Goal: Task Accomplishment & Management: Complete application form

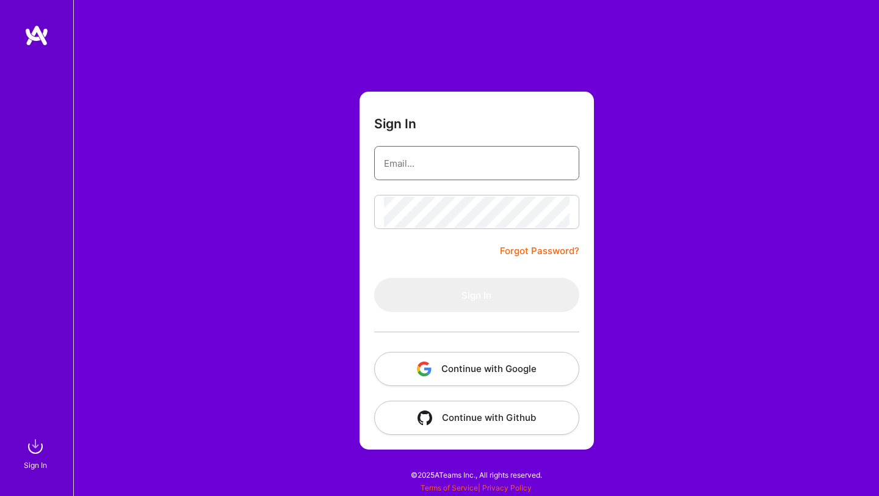
type input "[EMAIL_ADDRESS][DOMAIN_NAME]"
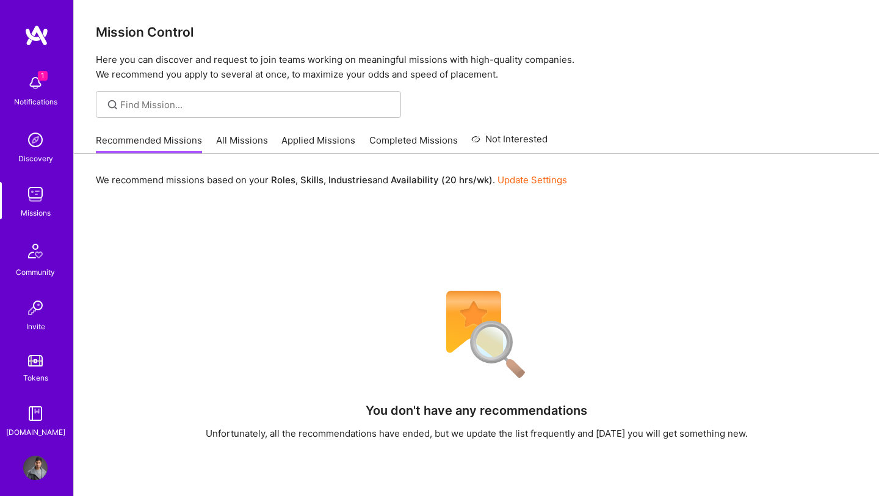
click at [40, 81] on img at bounding box center [35, 83] width 24 height 24
click at [45, 91] on div "Notifications Discovery Missions Community Invite Tokens [DOMAIN_NAME]" at bounding box center [36, 253] width 73 height 370
click at [38, 468] on img at bounding box center [35, 467] width 24 height 24
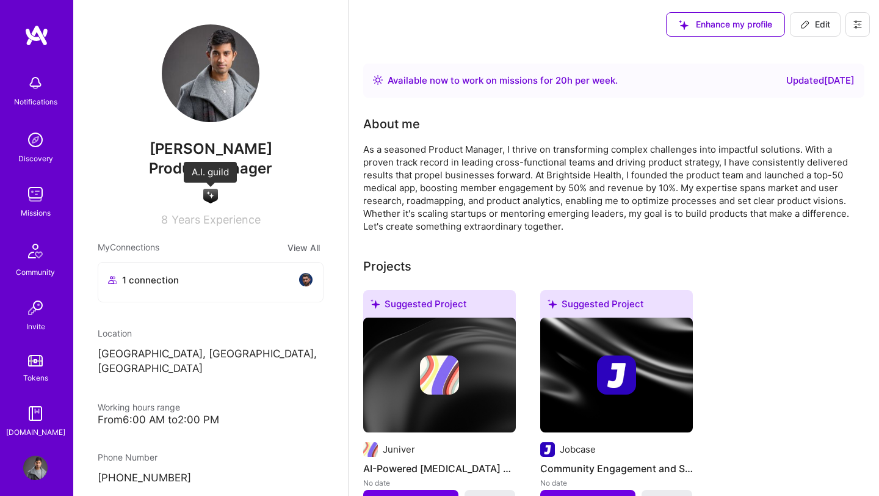
click at [212, 194] on img at bounding box center [210, 196] width 15 height 15
click at [307, 248] on button "View All" at bounding box center [304, 247] width 40 height 14
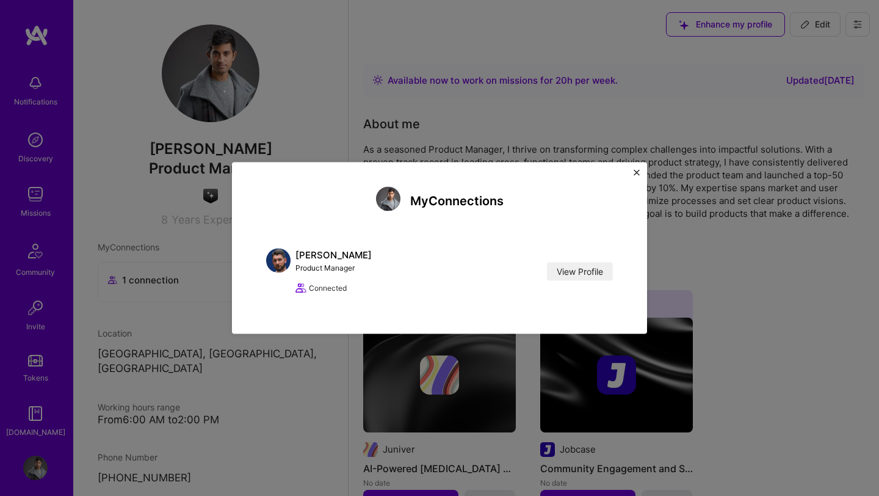
click at [638, 174] on img "Close" at bounding box center [637, 173] width 6 height 6
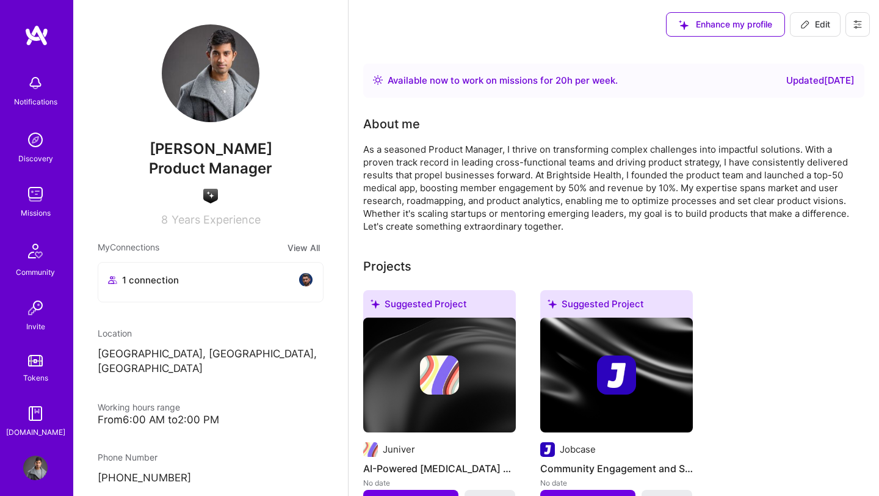
click at [36, 418] on img at bounding box center [35, 413] width 24 height 24
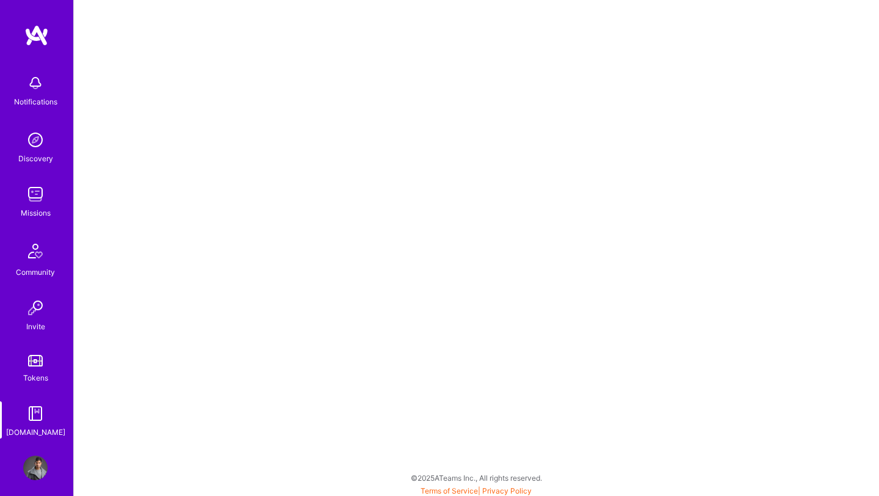
click at [45, 375] on div "Tokens" at bounding box center [35, 377] width 25 height 13
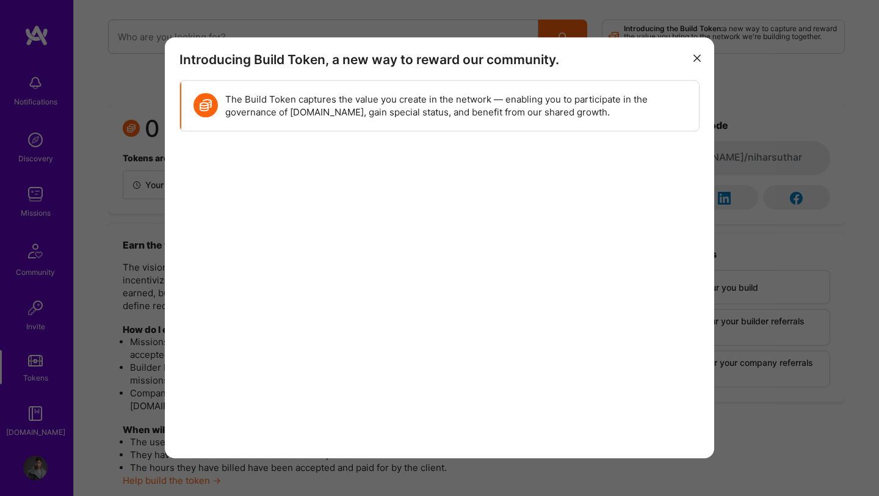
click at [697, 57] on icon "modal" at bounding box center [696, 57] width 7 height 7
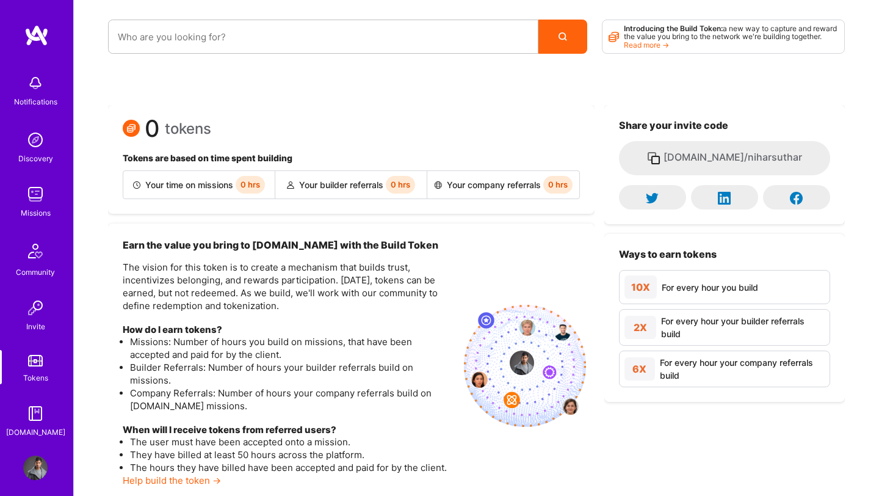
scroll to position [76, 0]
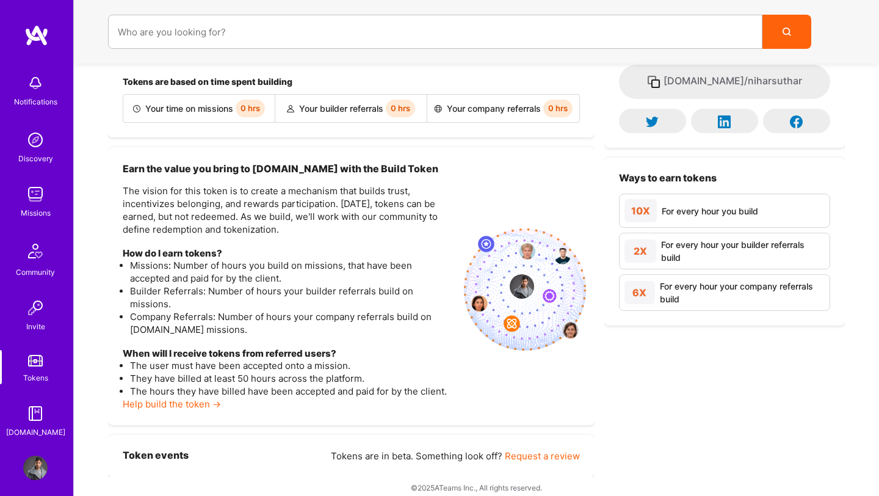
click at [42, 320] on div "Invite" at bounding box center [35, 326] width 19 height 13
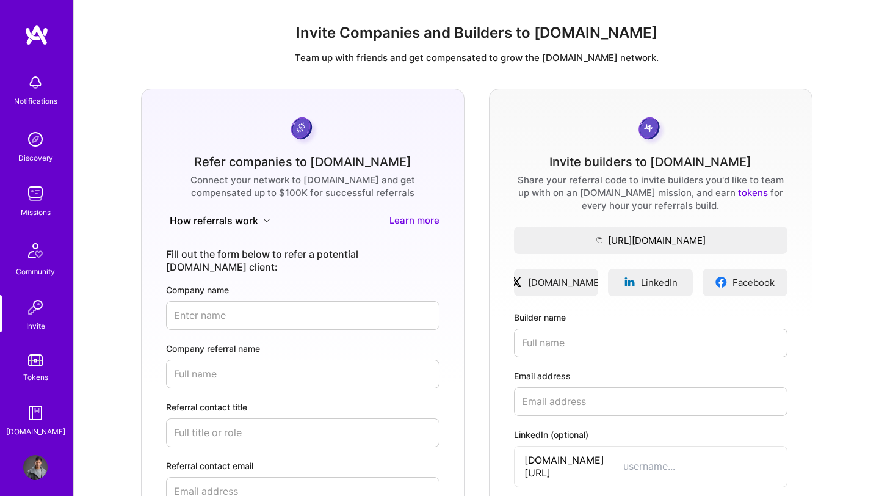
click at [36, 256] on img at bounding box center [35, 250] width 29 height 29
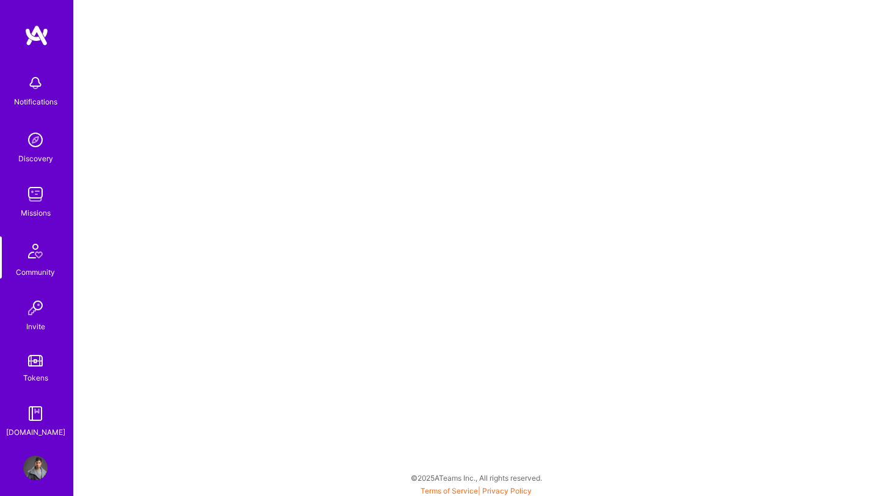
click at [56, 206] on link "Missions" at bounding box center [36, 200] width 76 height 37
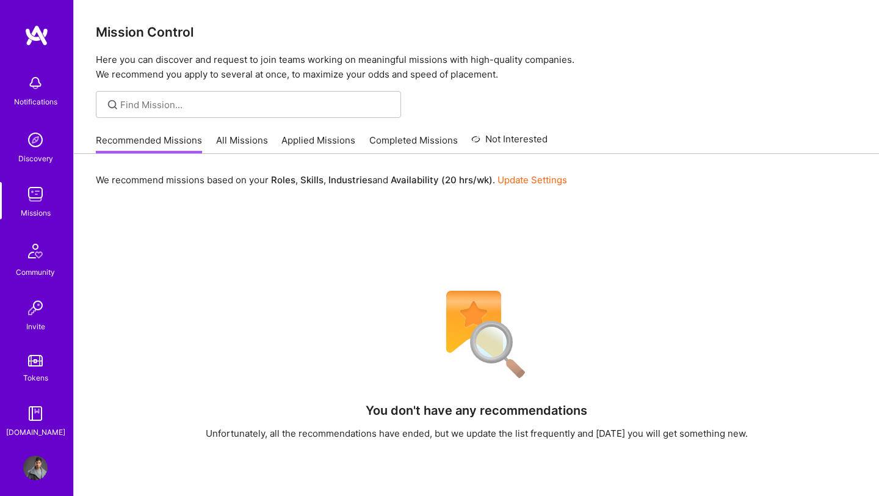
click at [225, 129] on div "Recommended Missions All Missions Applied Missions Completed Missions Not Inter…" at bounding box center [322, 140] width 452 height 26
click at [231, 136] on link "All Missions" at bounding box center [242, 144] width 52 height 20
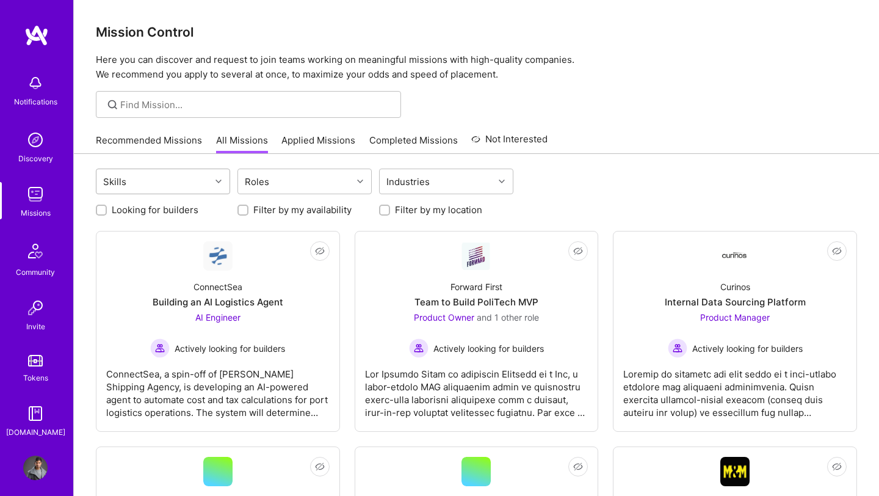
click at [210, 177] on div "Skills" at bounding box center [153, 181] width 114 height 24
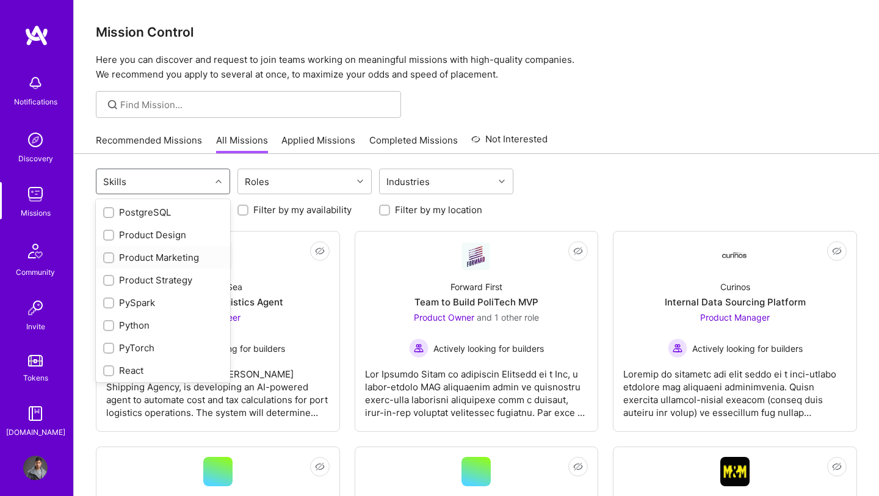
scroll to position [1144, 0]
click at [111, 277] on input "checkbox" at bounding box center [110, 279] width 9 height 9
checkbox input "true"
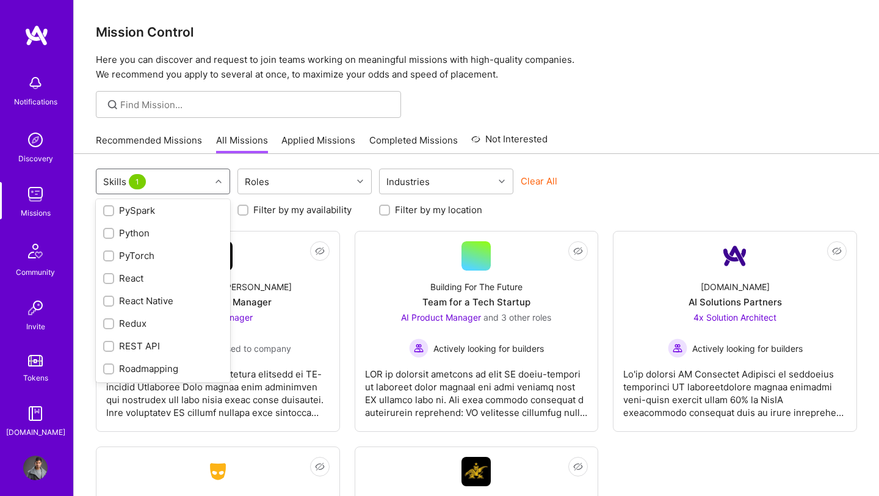
scroll to position [1111, 0]
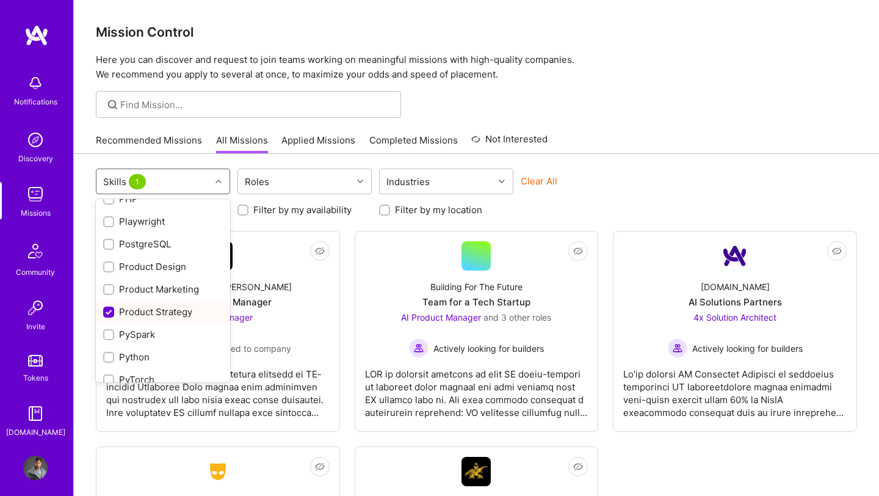
click at [111, 305] on label at bounding box center [108, 311] width 11 height 13
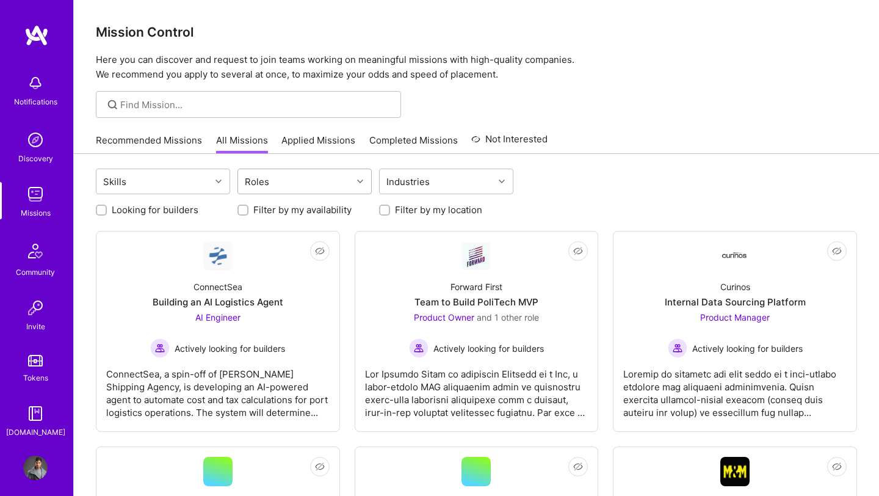
click at [308, 186] on div "Roles" at bounding box center [295, 181] width 114 height 24
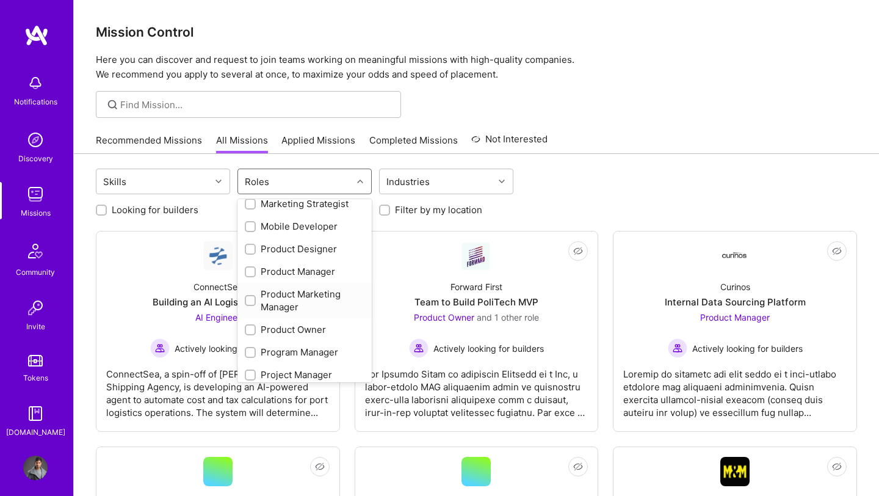
scroll to position [433, 0]
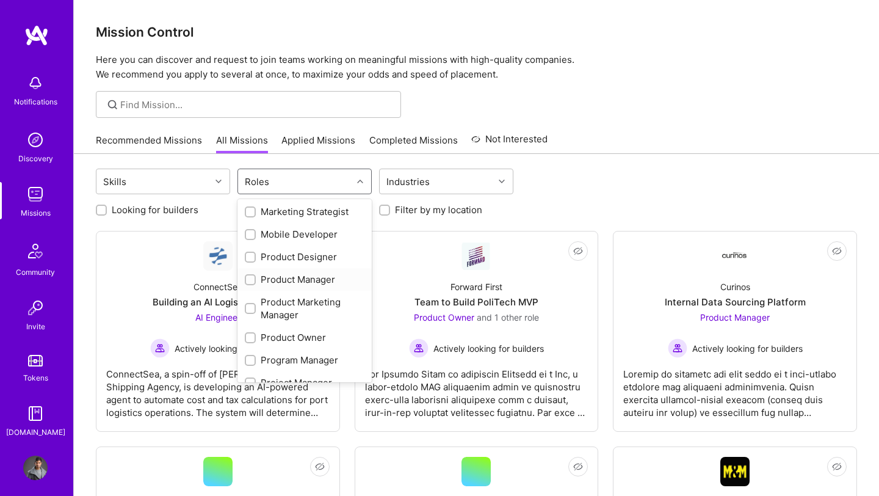
click at [273, 278] on div "Product Manager" at bounding box center [305, 279] width 120 height 13
checkbox input "true"
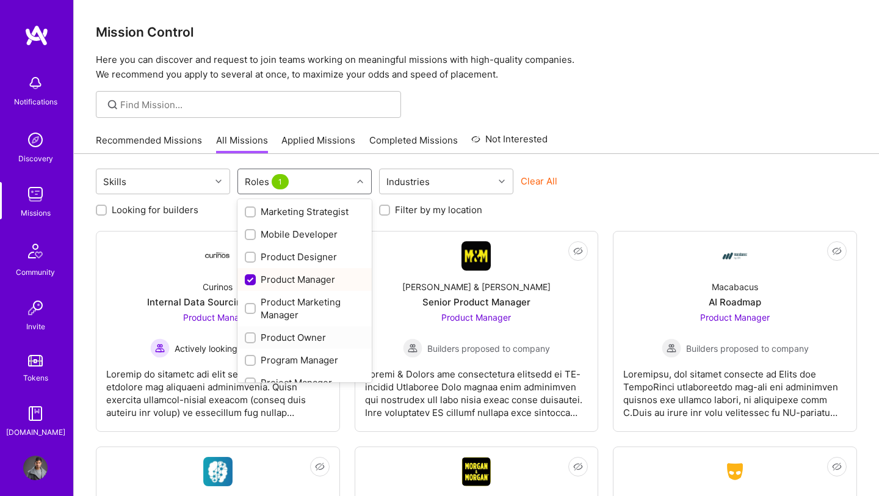
click at [262, 333] on div "Product Owner" at bounding box center [305, 337] width 120 height 13
checkbox input "true"
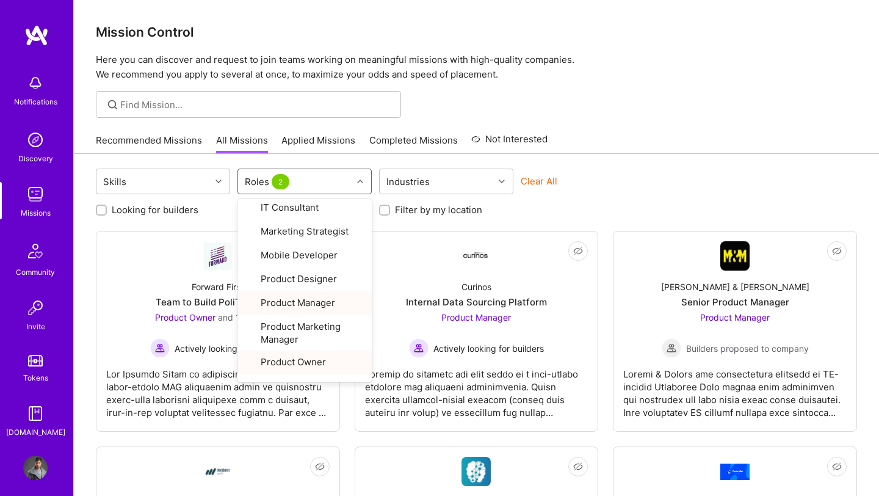
click at [640, 173] on div "Skills option Product Owner, selected. option Product Manager focused, 22 of 31…" at bounding box center [476, 182] width 761 height 29
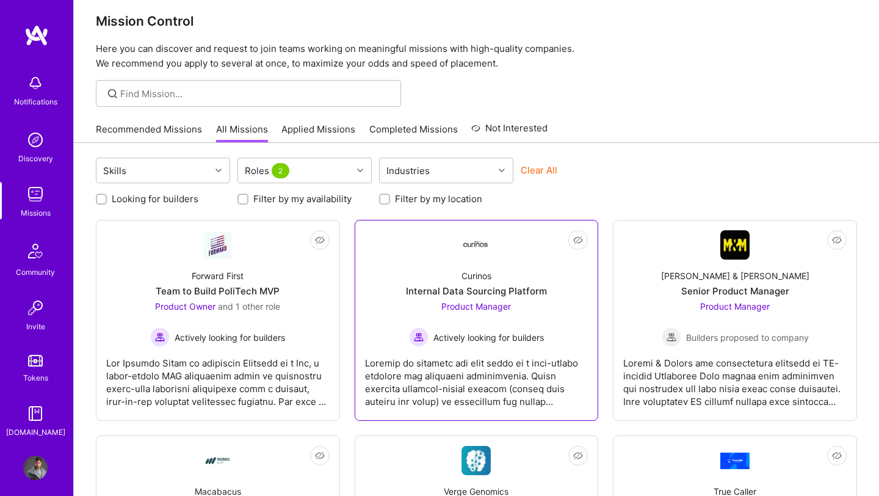
scroll to position [0, 0]
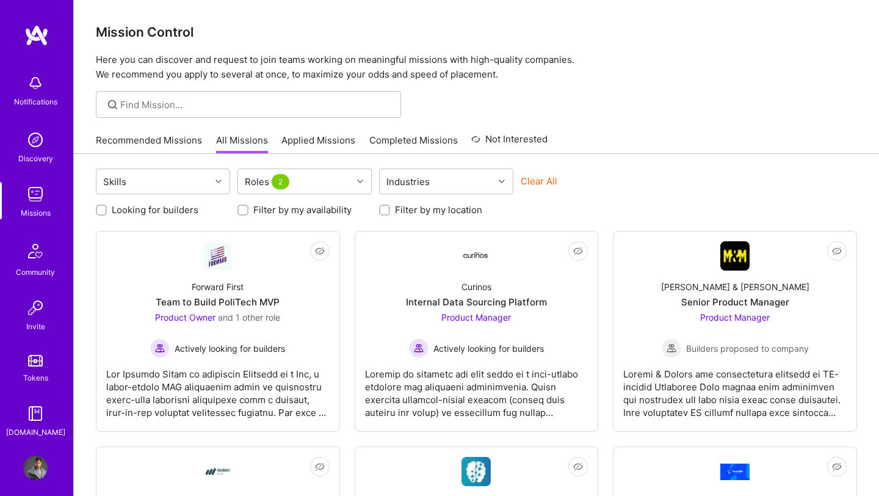
click at [106, 209] on div at bounding box center [101, 209] width 11 height 11
click at [98, 209] on input "Looking for builders" at bounding box center [102, 210] width 9 height 9
checkbox input "true"
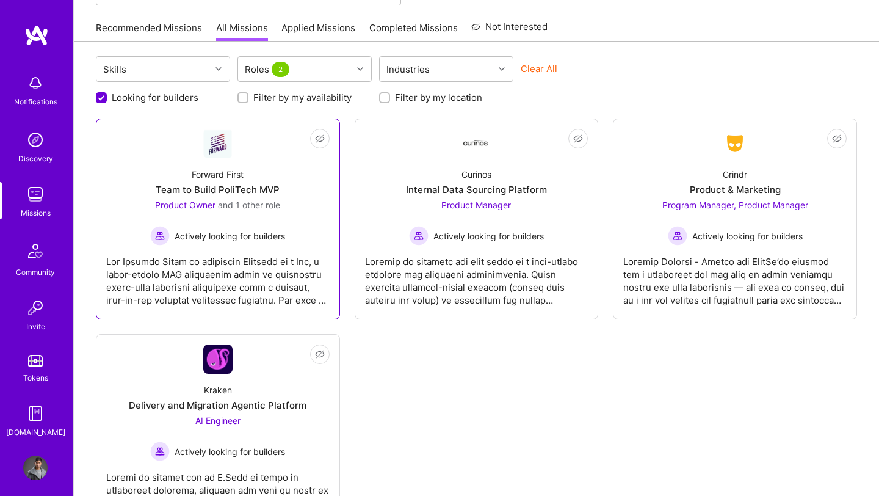
scroll to position [105, 0]
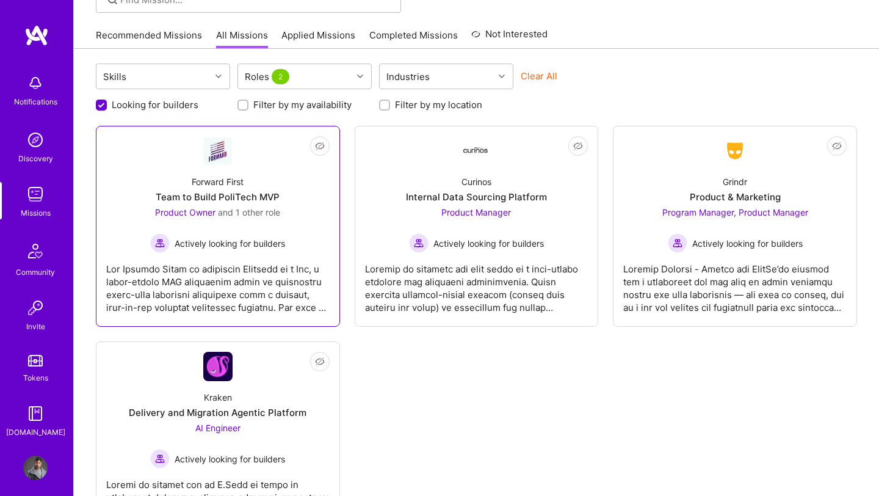
click at [222, 221] on div "Product Owner and 1 other role Actively looking for builders" at bounding box center [217, 229] width 135 height 47
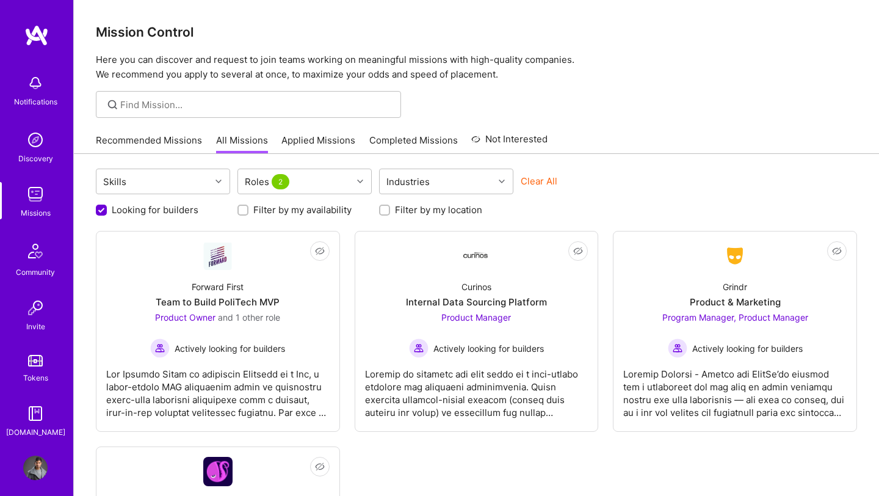
scroll to position [105, 0]
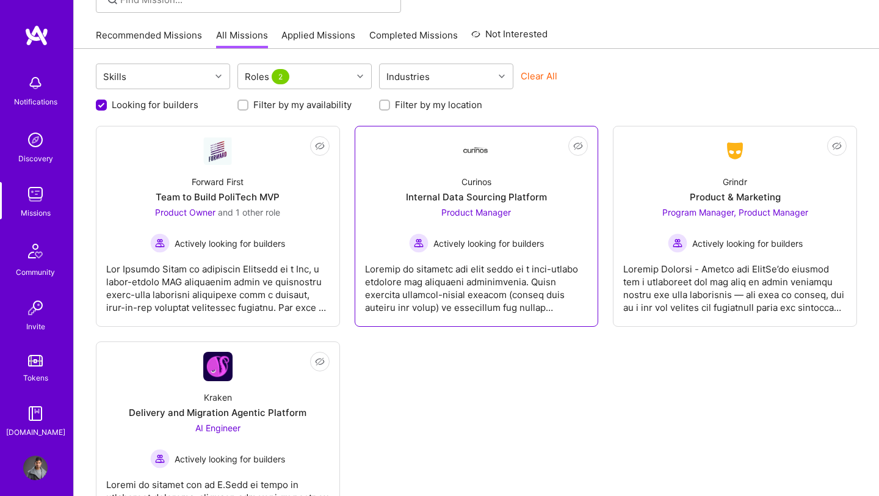
click at [451, 203] on div "Internal Data Sourcing Platform" at bounding box center [476, 196] width 141 height 13
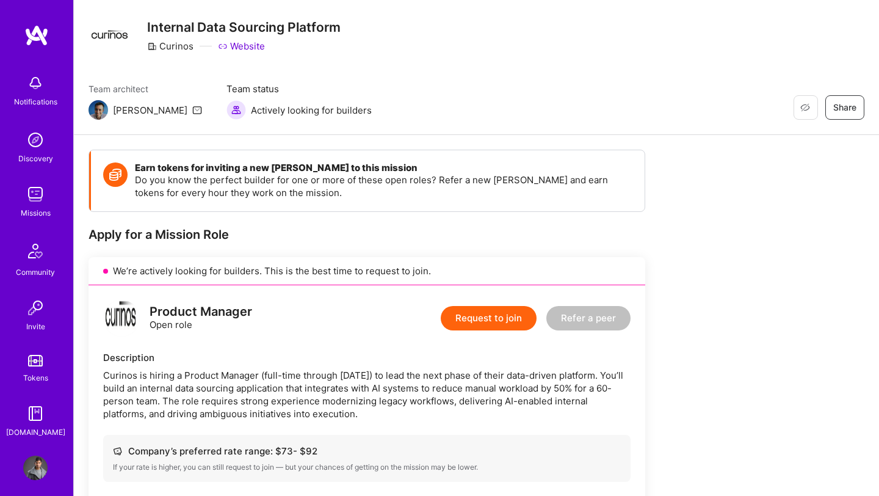
scroll to position [69, 0]
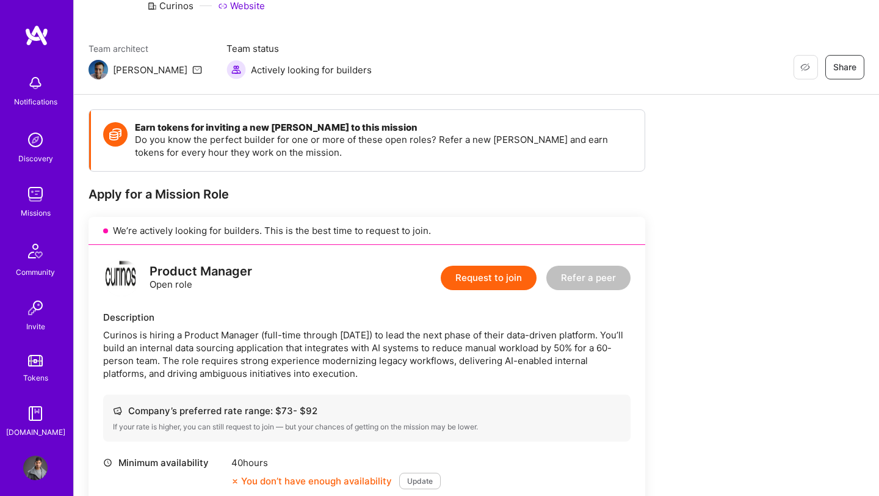
click at [276, 345] on div "Curinos is hiring a Product Manager (full-time through [DATE]) to lead the next…" at bounding box center [366, 353] width 527 height 51
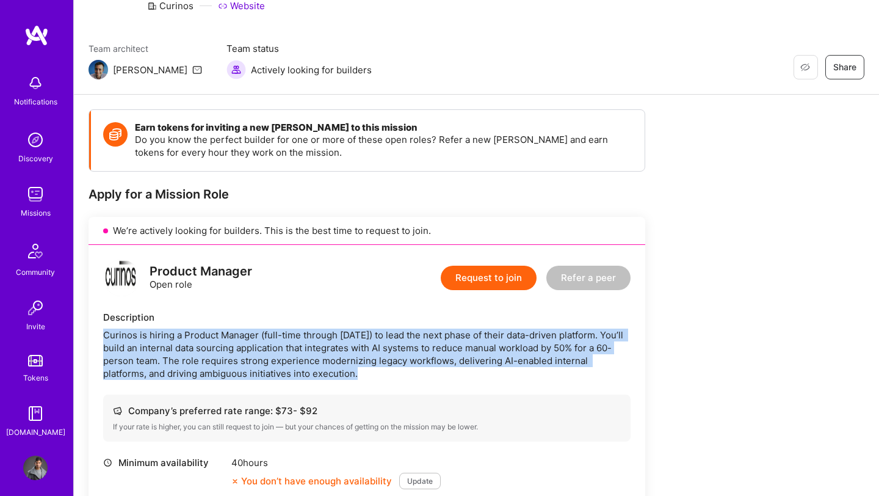
click at [293, 349] on div "Curinos is hiring a Product Manager (full-time through [DATE]) to lead the next…" at bounding box center [366, 353] width 527 height 51
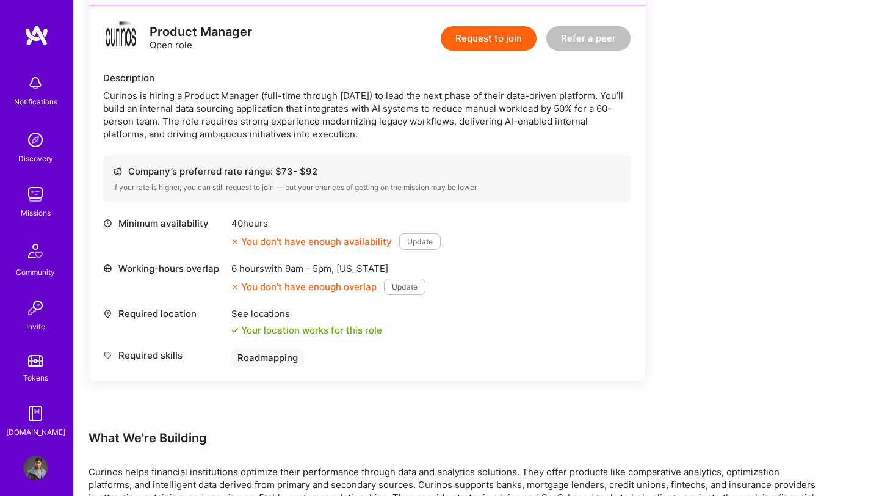
scroll to position [507, 0]
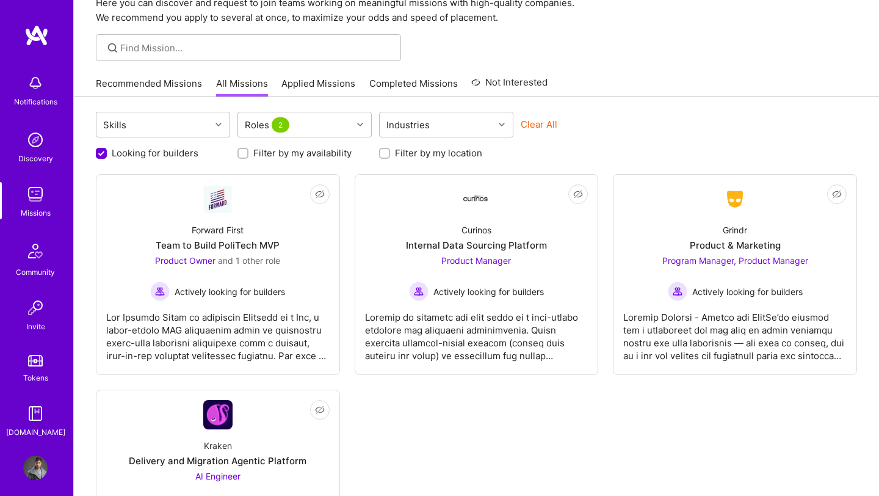
scroll to position [47, 0]
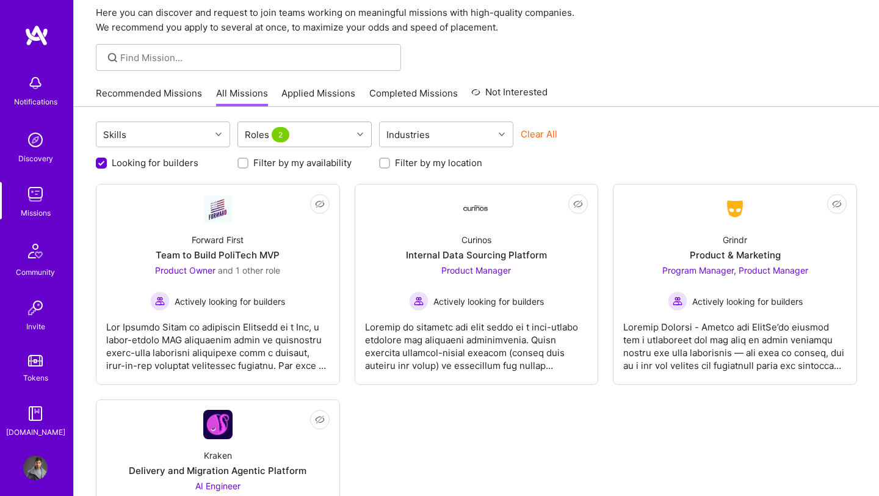
click at [267, 137] on div "Roles 2" at bounding box center [268, 135] width 53 height 18
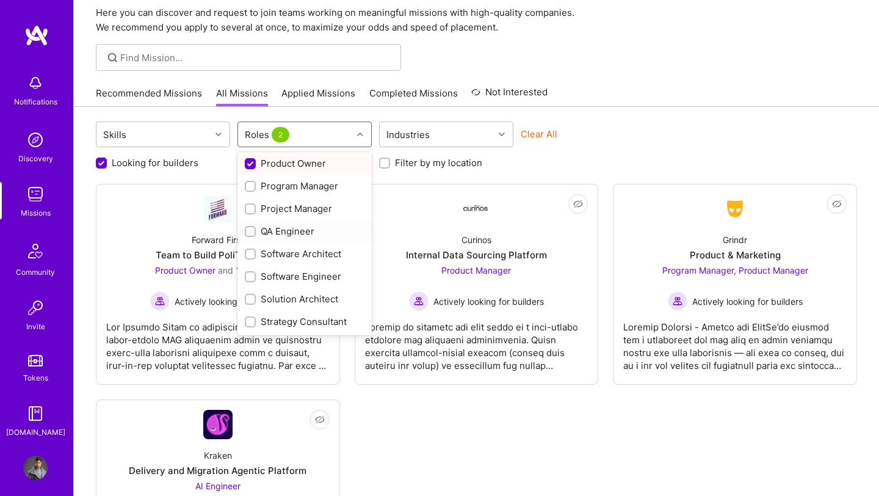
scroll to position [538, 0]
click at [253, 190] on input "checkbox" at bounding box center [251, 186] width 11 height 11
checkbox input "false"
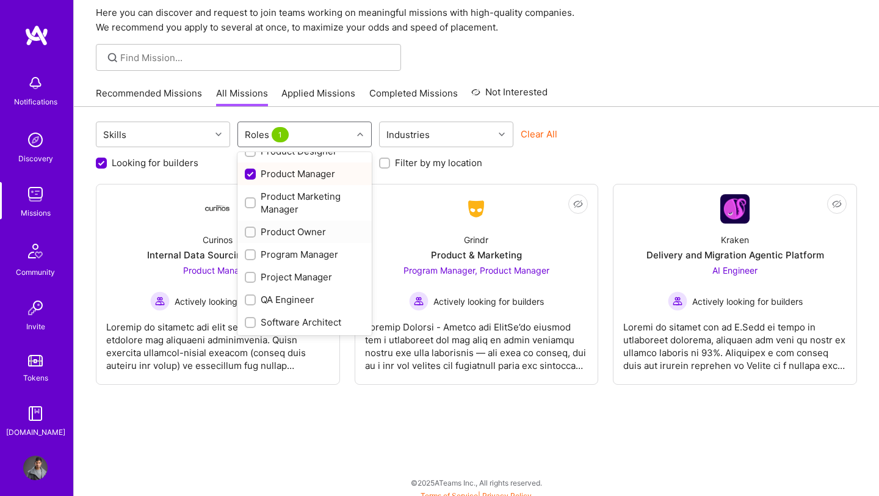
scroll to position [477, 0]
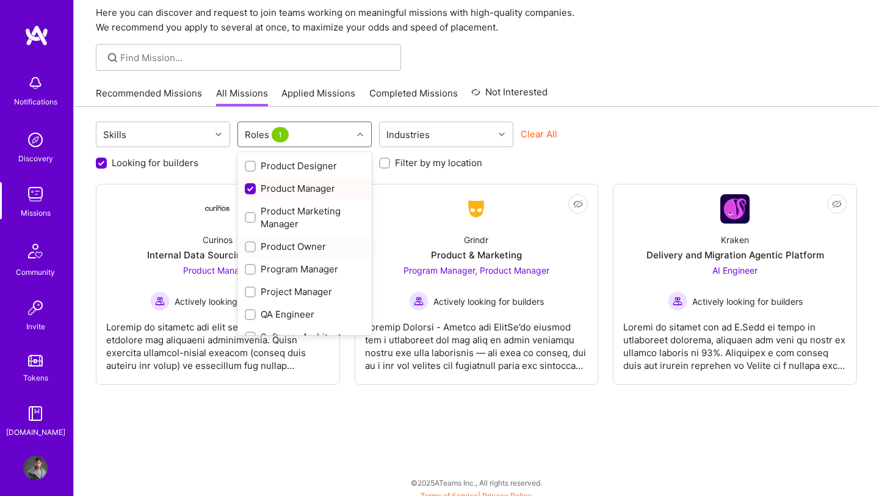
click at [253, 190] on input "checkbox" at bounding box center [251, 189] width 11 height 11
checkbox input "false"
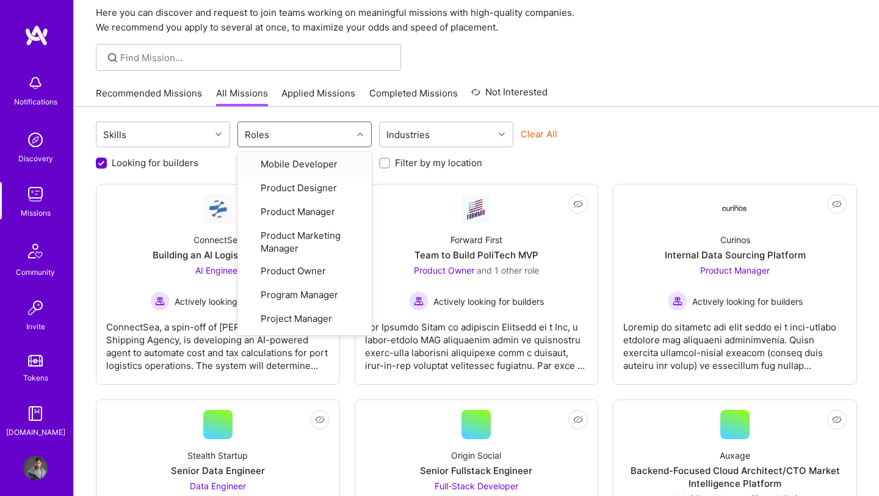
click at [607, 135] on div "Clear All" at bounding box center [588, 139] width 134 height 23
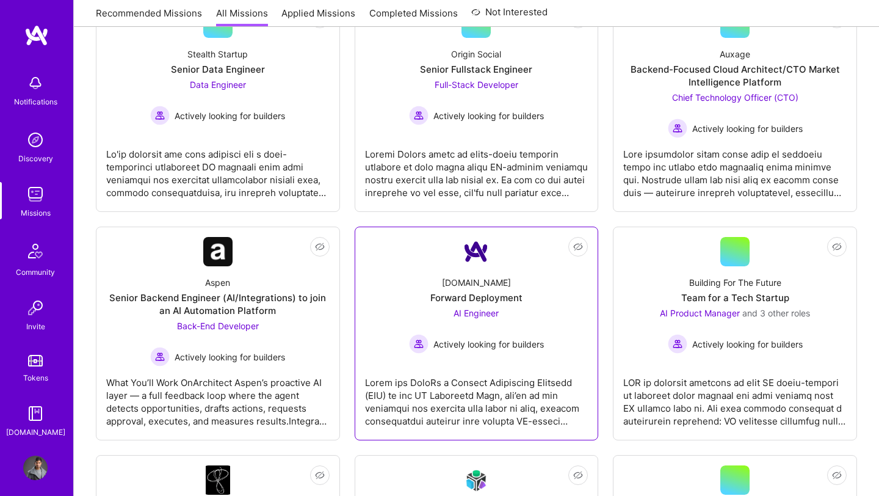
scroll to position [450, 0]
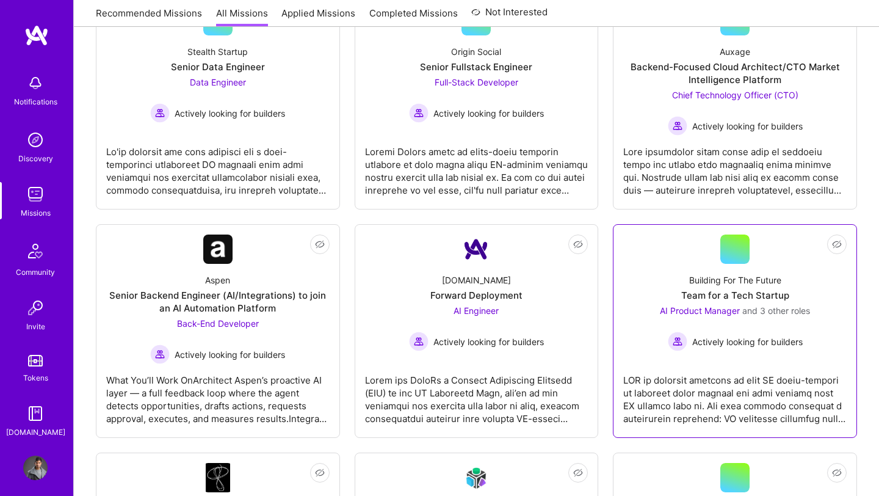
click at [723, 330] on div "AI Product Manager and 3 other roles Actively looking for builders" at bounding box center [735, 327] width 150 height 47
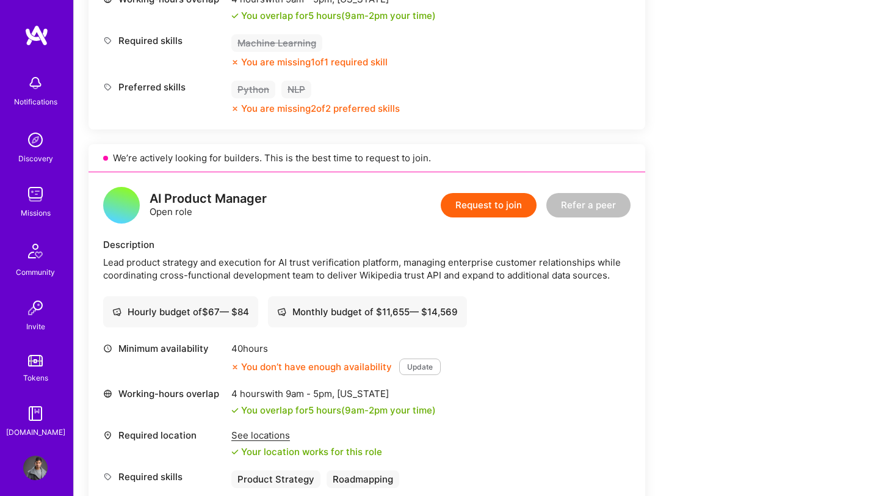
scroll to position [1063, 0]
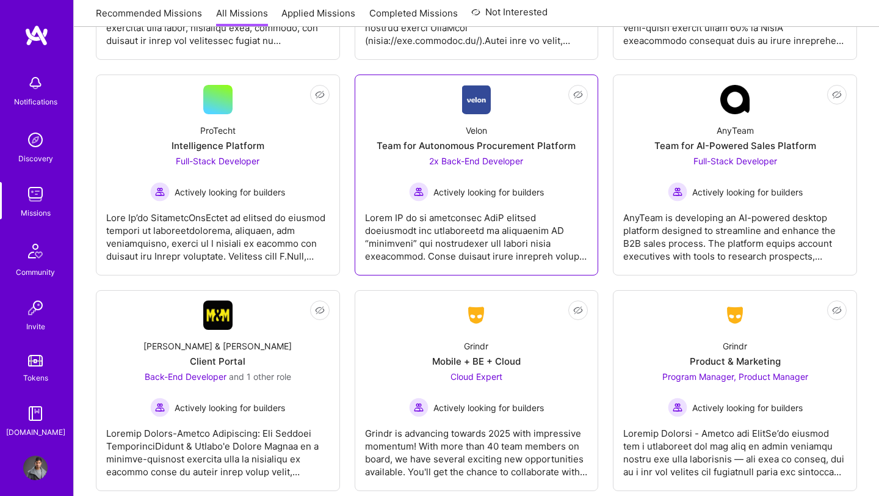
scroll to position [1405, 0]
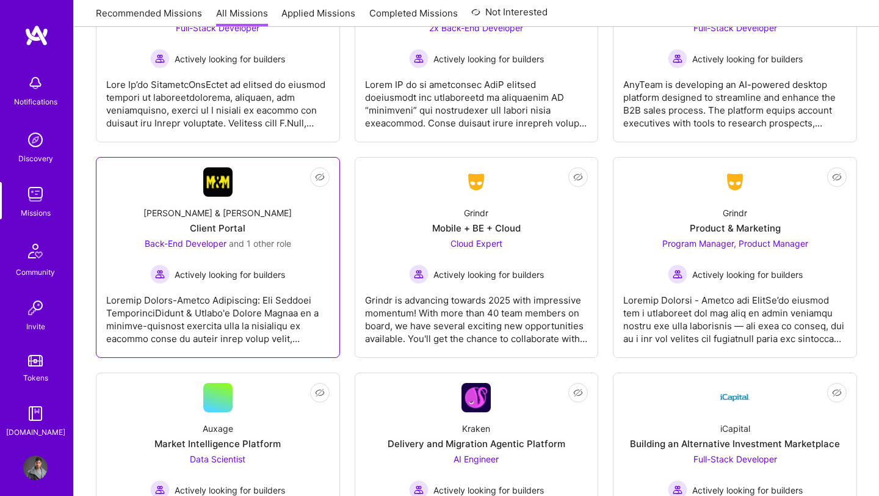
click at [193, 288] on div at bounding box center [217, 314] width 223 height 61
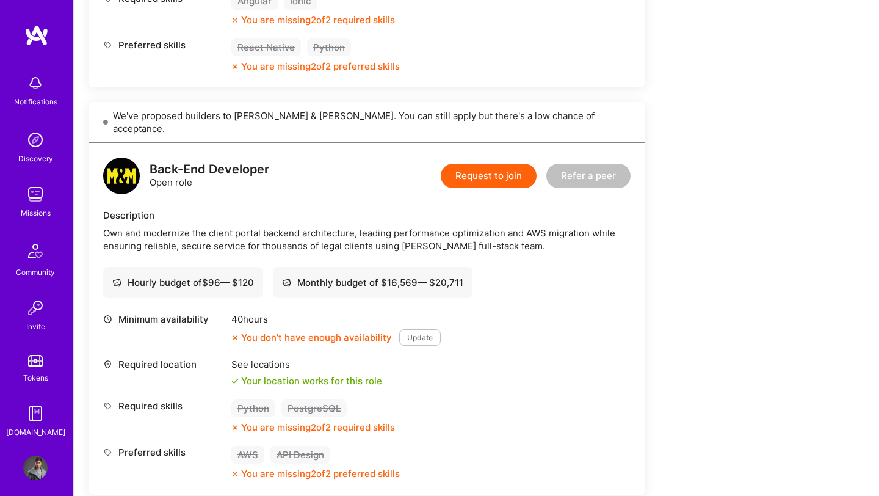
scroll to position [668, 0]
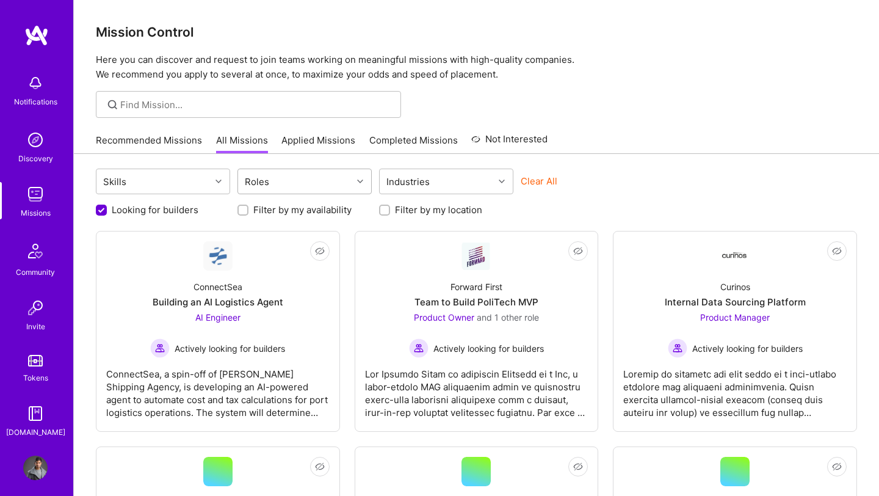
click at [262, 186] on div "Roles" at bounding box center [257, 182] width 31 height 18
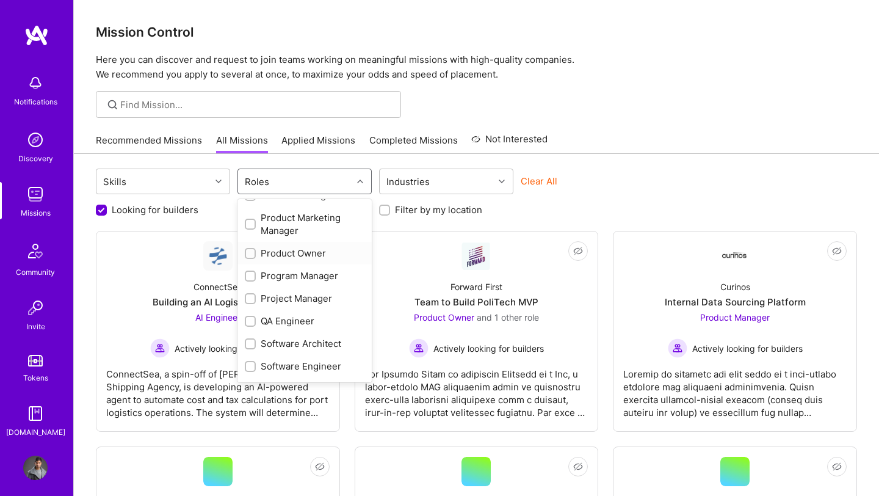
scroll to position [479, 0]
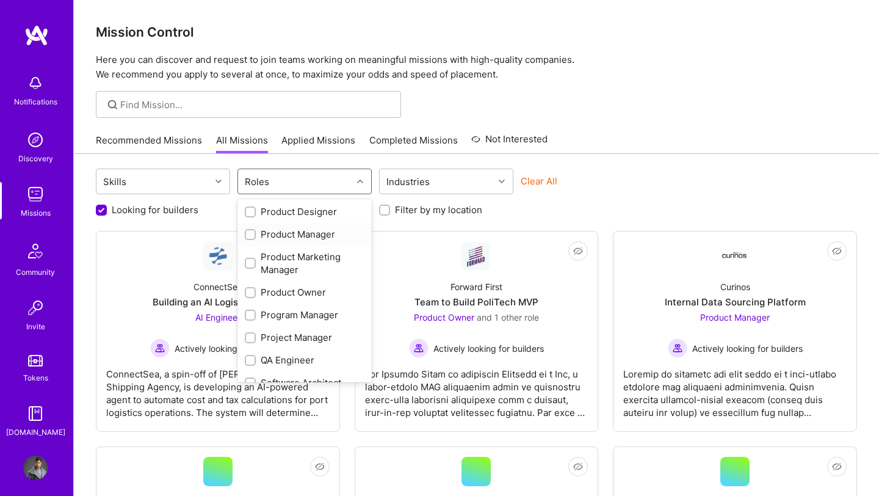
click at [250, 234] on input "checkbox" at bounding box center [251, 235] width 9 height 9
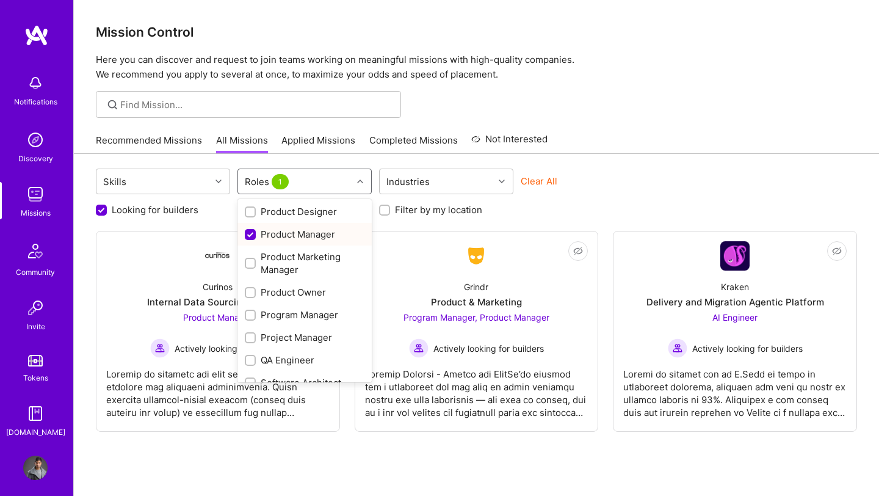
click at [250, 234] on input "checkbox" at bounding box center [251, 234] width 11 height 11
checkbox input "false"
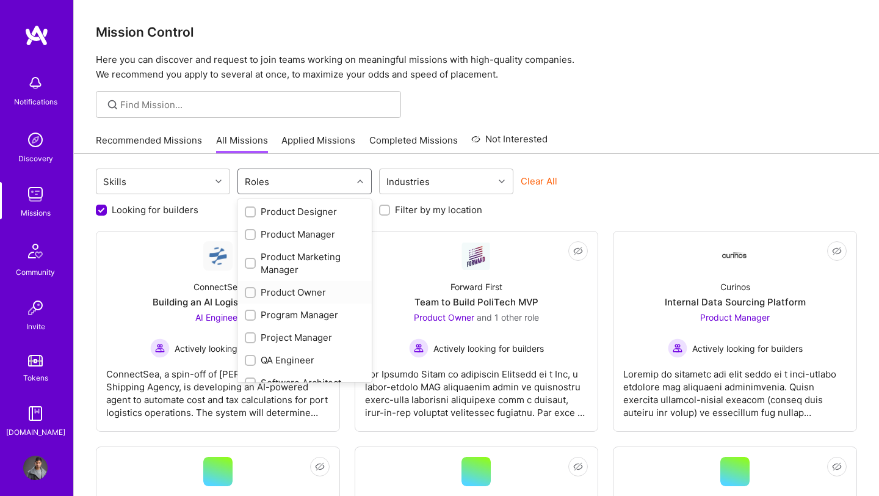
click at [247, 291] on input "checkbox" at bounding box center [251, 293] width 9 height 9
checkbox input "true"
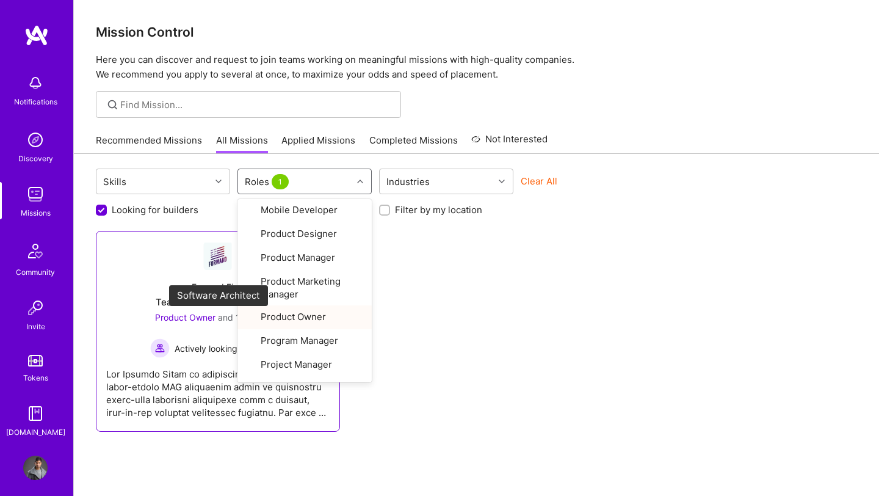
click at [211, 311] on div "Product Owner and 1 other role" at bounding box center [217, 317] width 135 height 13
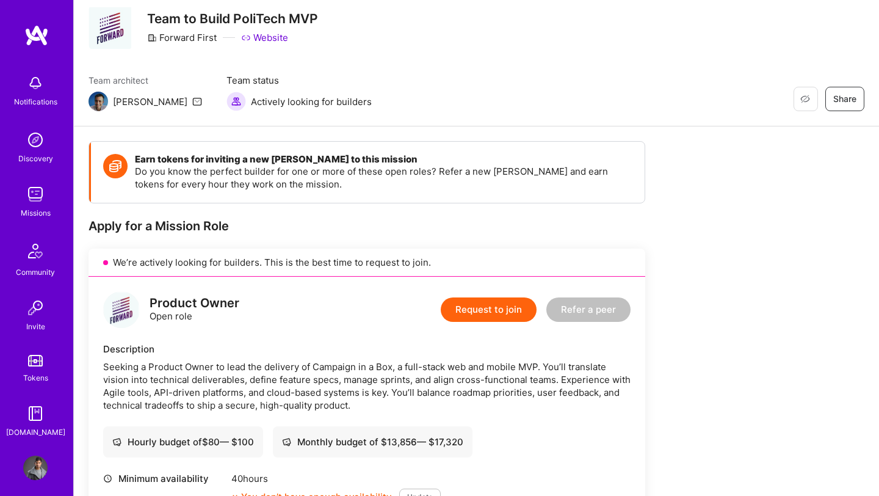
scroll to position [89, 0]
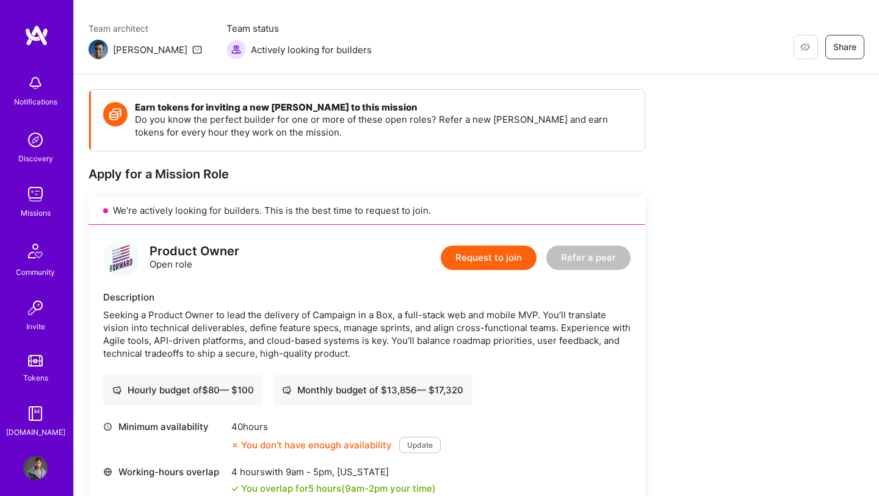
click at [462, 253] on button "Request to join" at bounding box center [489, 257] width 96 height 24
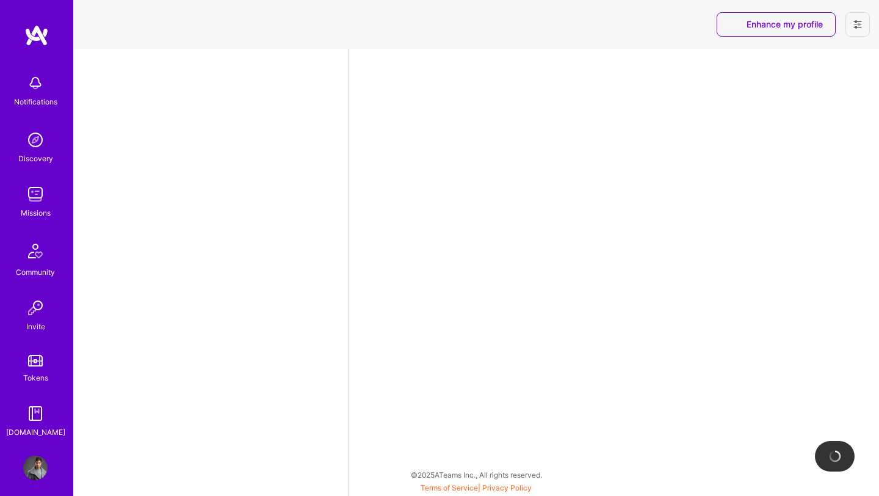
select select "US"
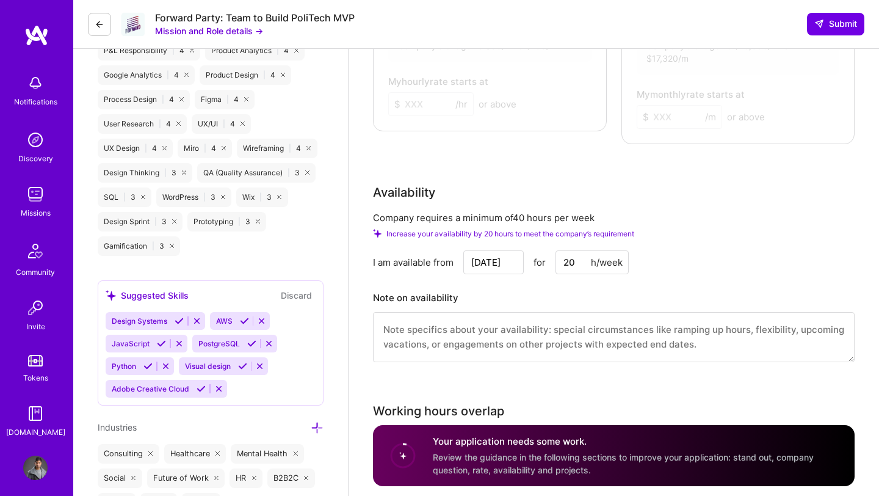
scroll to position [1044, 0]
